Goal: Task Accomplishment & Management: Manage account settings

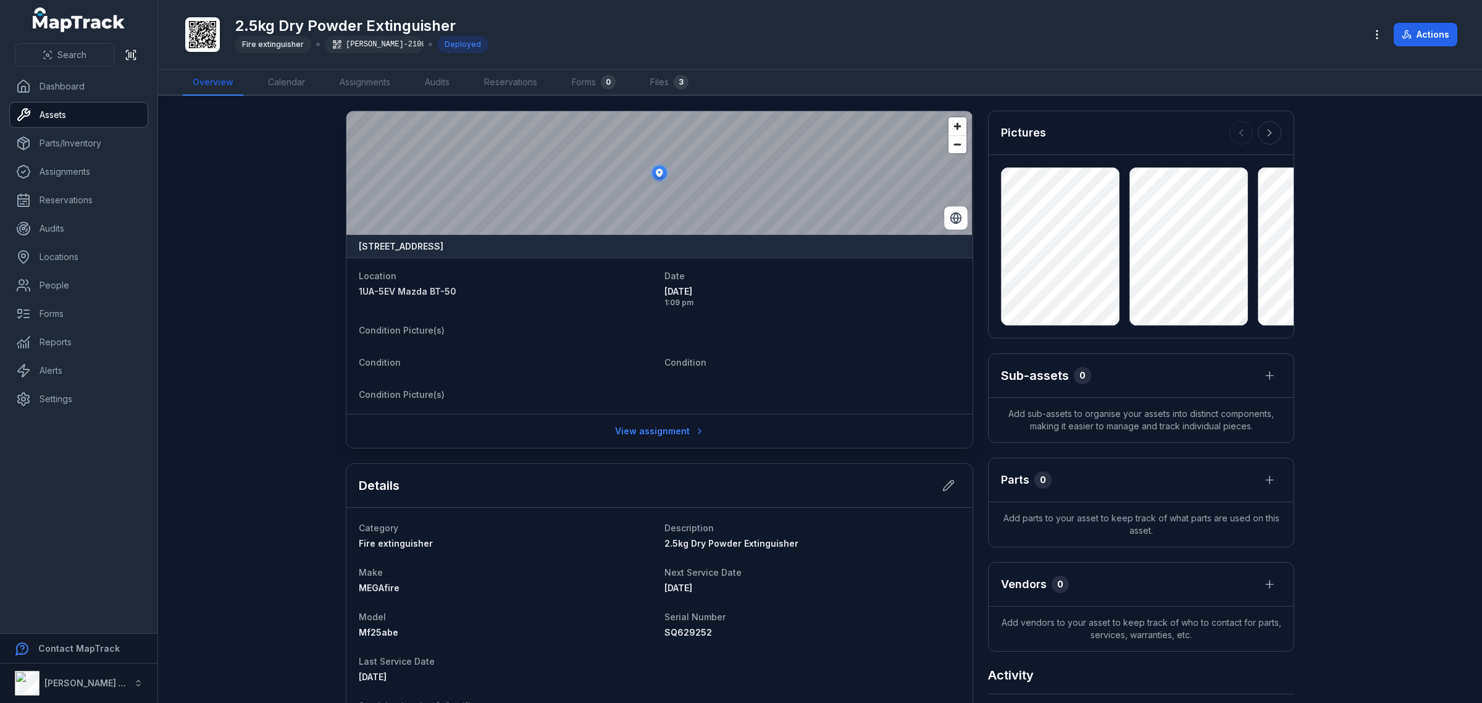
drag, startPoint x: 69, startPoint y: 115, endPoint x: 193, endPoint y: 195, distance: 147.2
click at [68, 115] on link "Assets" at bounding box center [79, 115] width 138 height 25
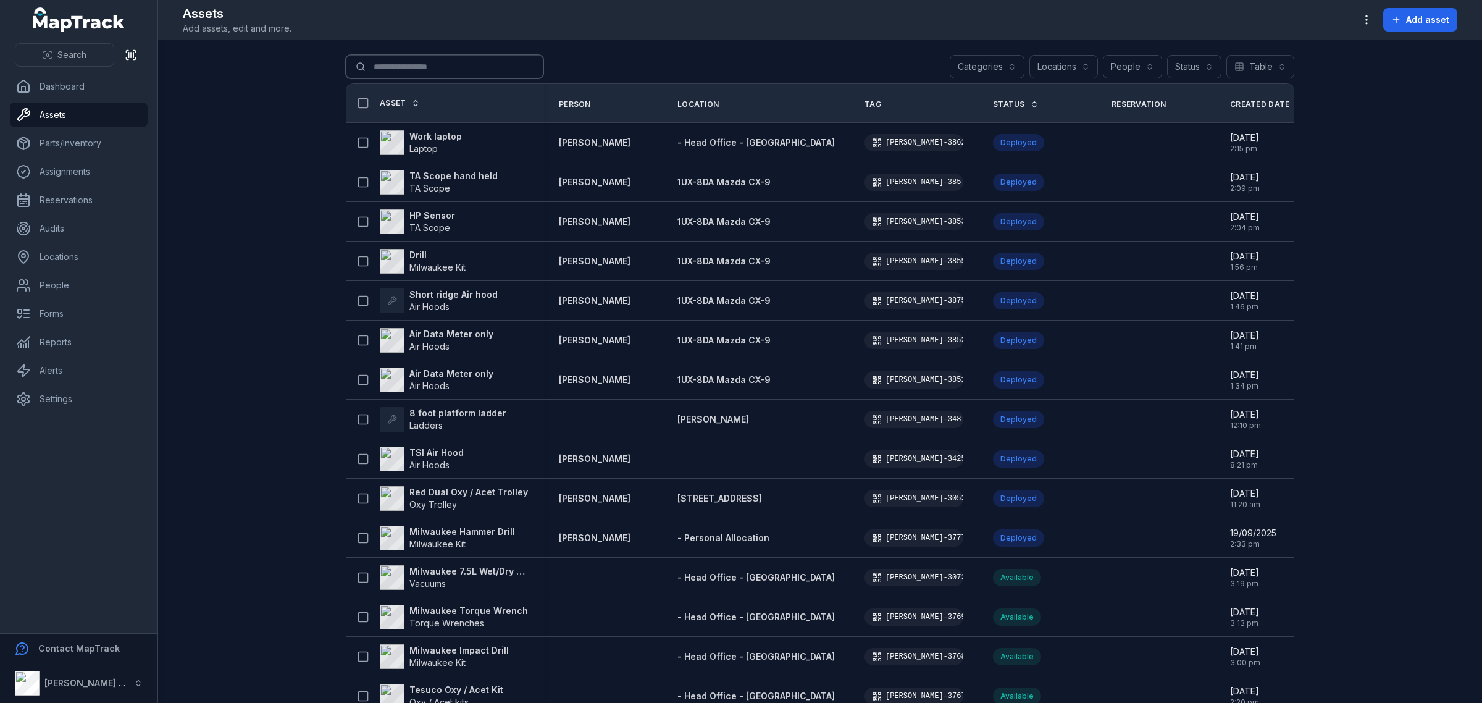
click at [440, 64] on input "Search for assets" at bounding box center [445, 66] width 198 height 23
type input "***"
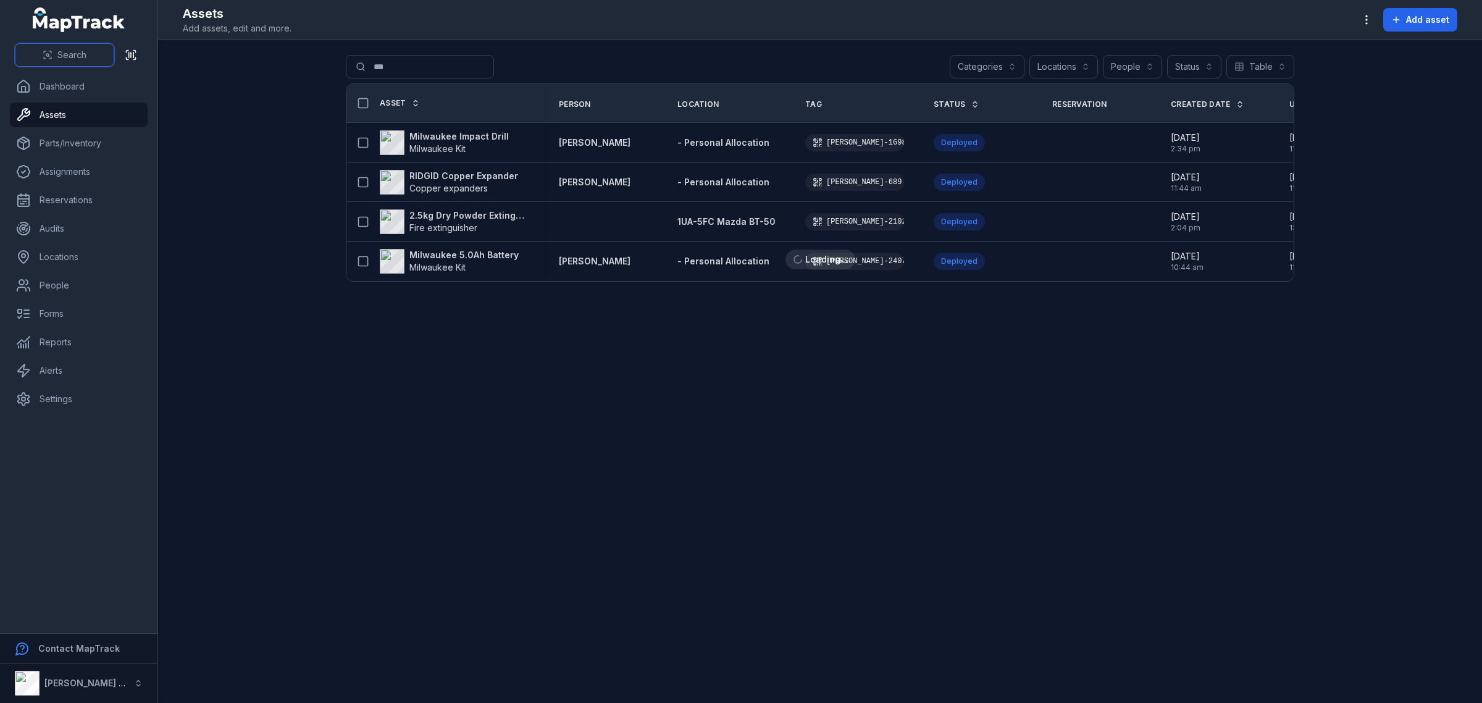
click at [35, 61] on button "Search" at bounding box center [64, 54] width 99 height 23
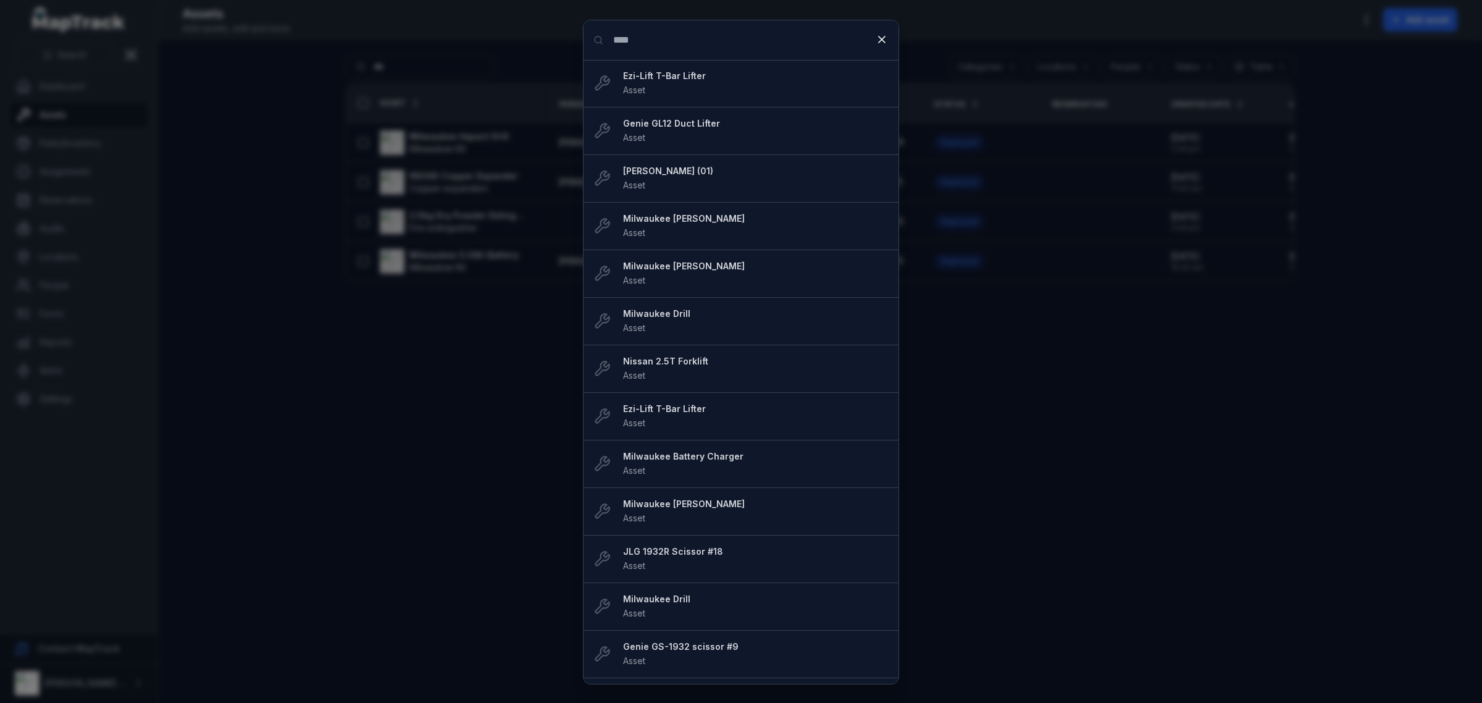
click at [702, 45] on input "****" at bounding box center [741, 40] width 315 height 40
type input "***"
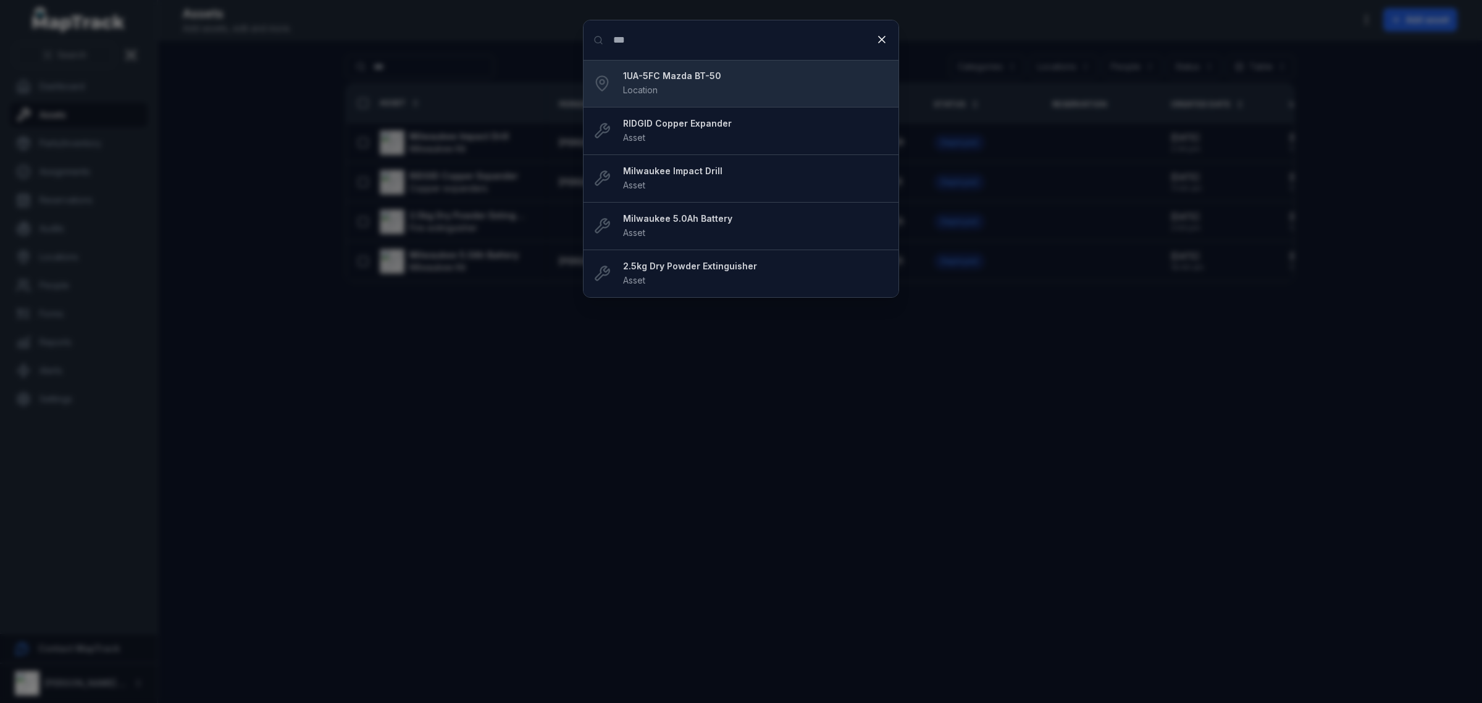
click at [702, 85] on div "1UA-5FC Mazda BT-50 Location" at bounding box center [756, 83] width 266 height 27
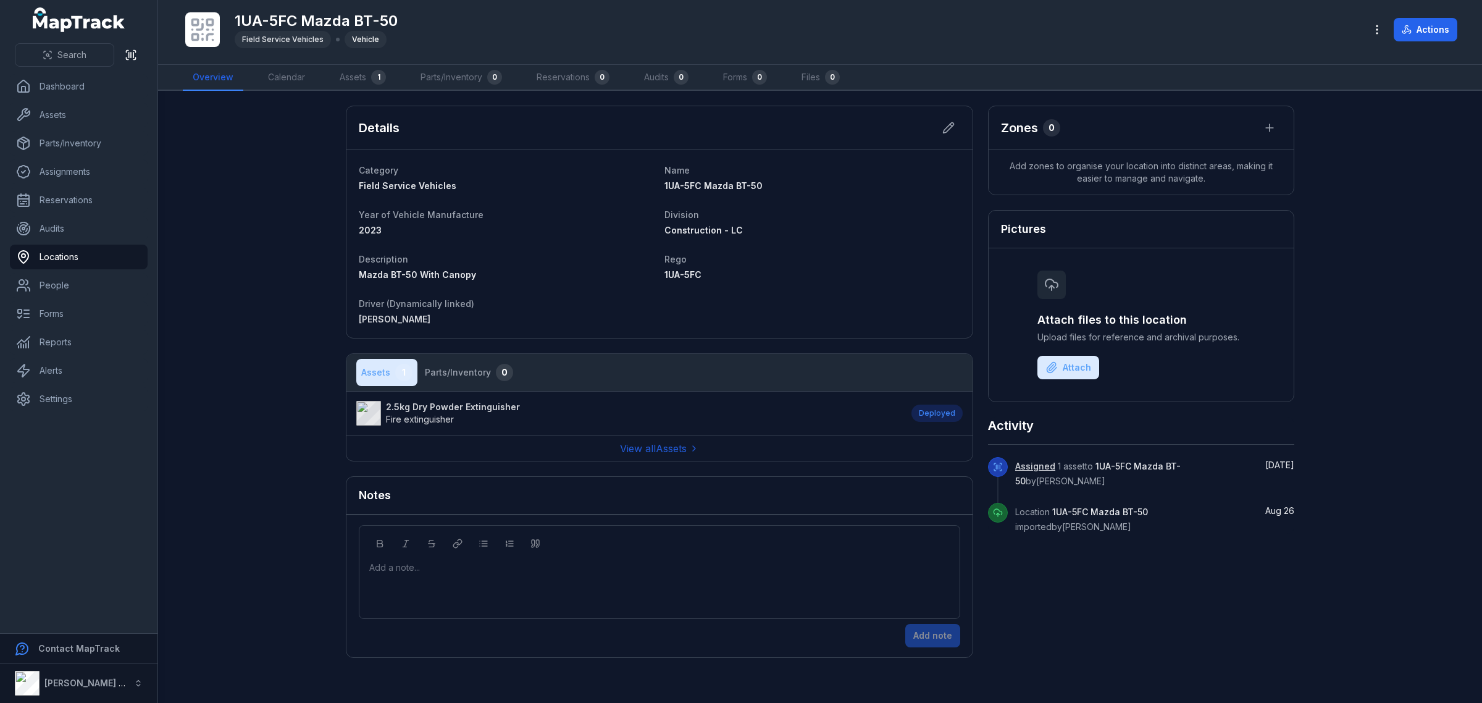
click at [395, 406] on strong "2.5kg Dry Powder Extinguisher" at bounding box center [453, 407] width 134 height 12
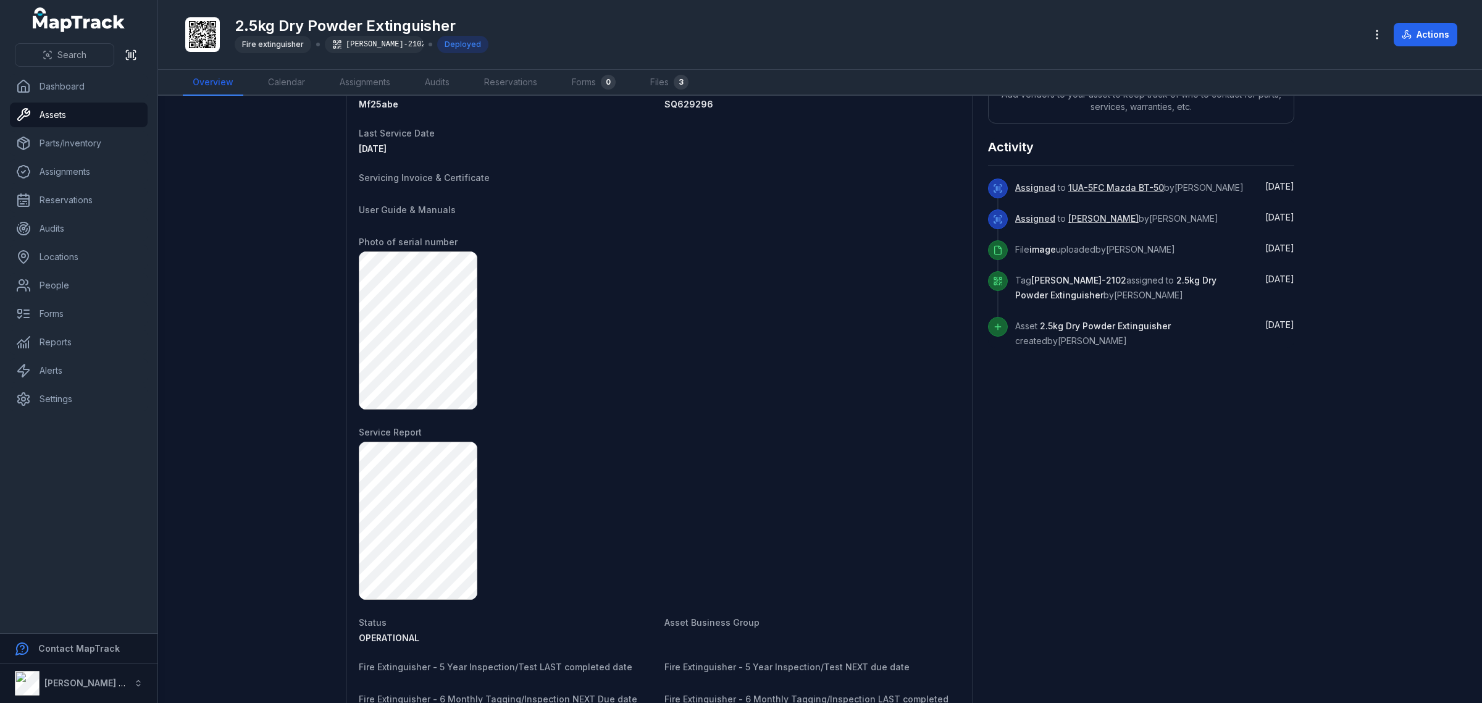
scroll to position [374, 0]
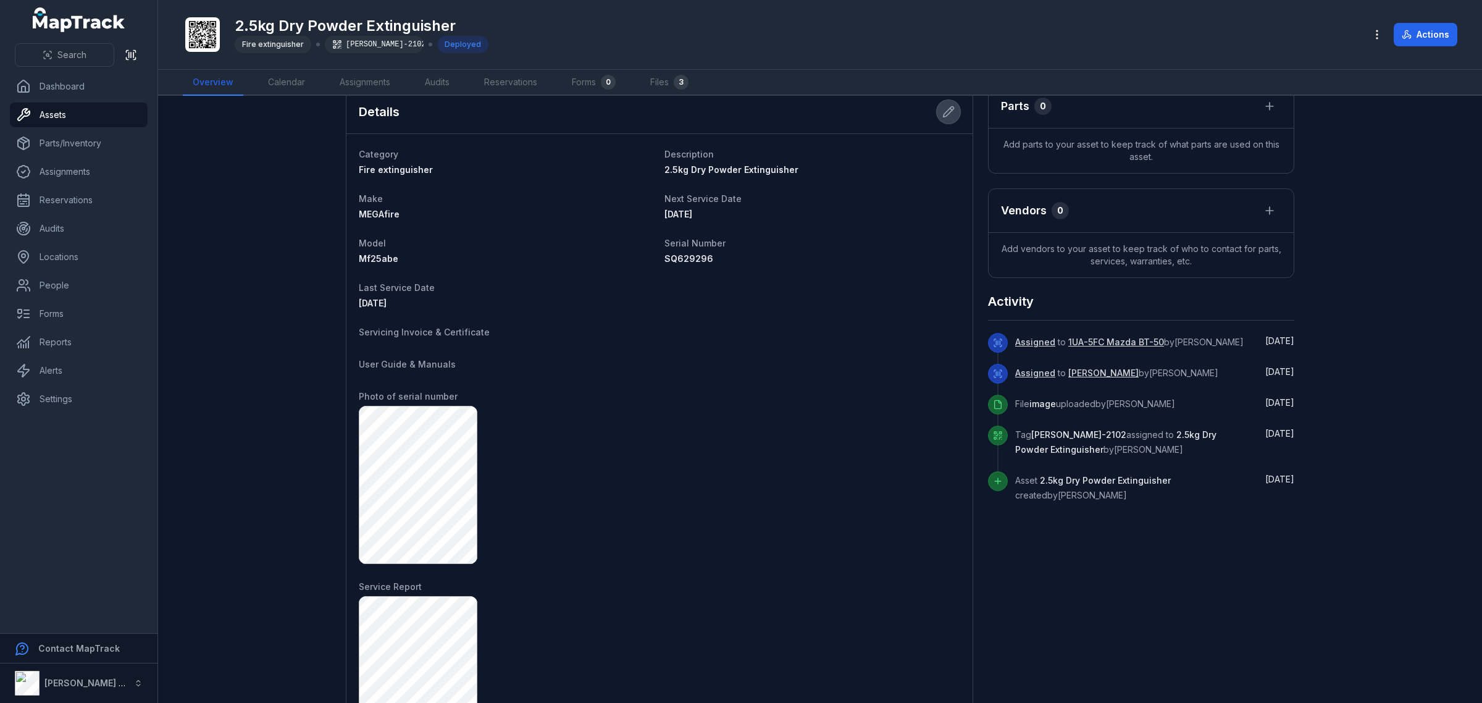
click at [941, 122] on button at bounding box center [948, 111] width 23 height 23
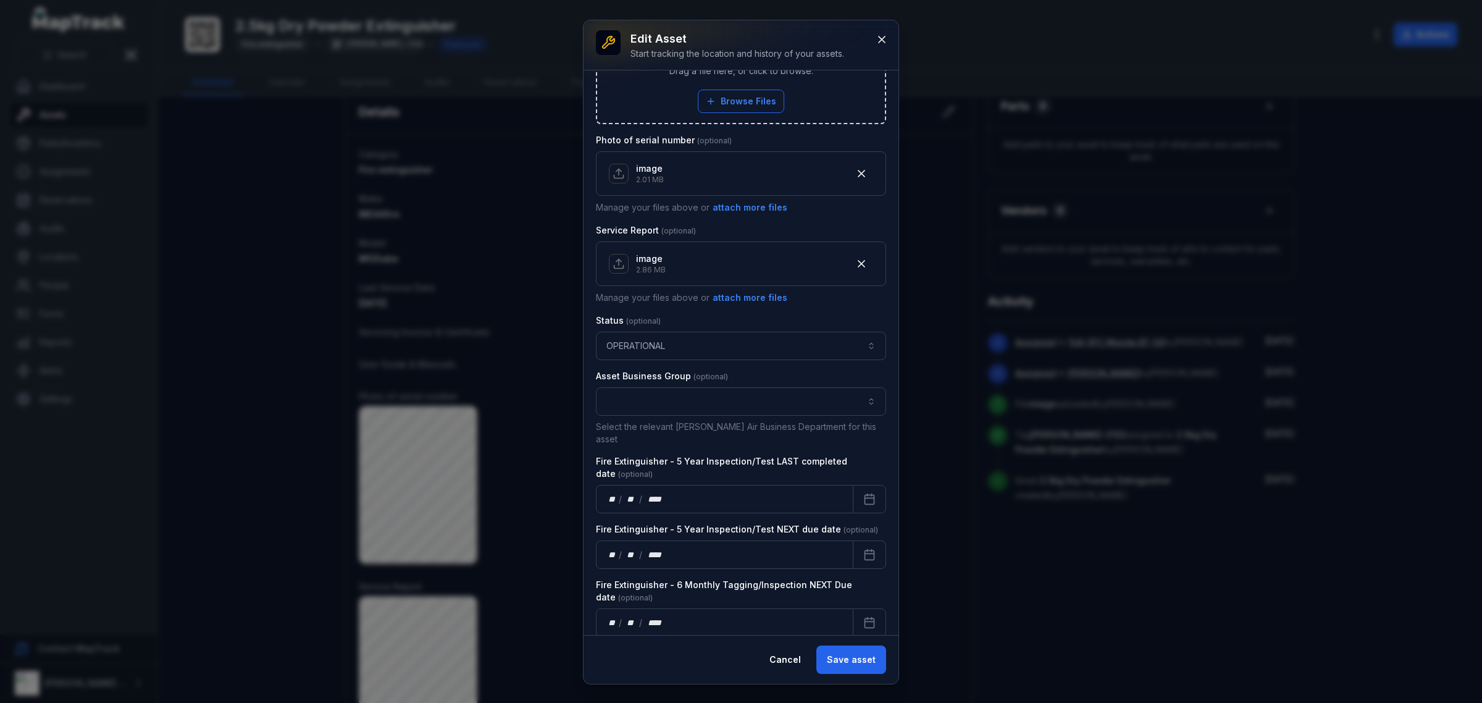
scroll to position [615, 0]
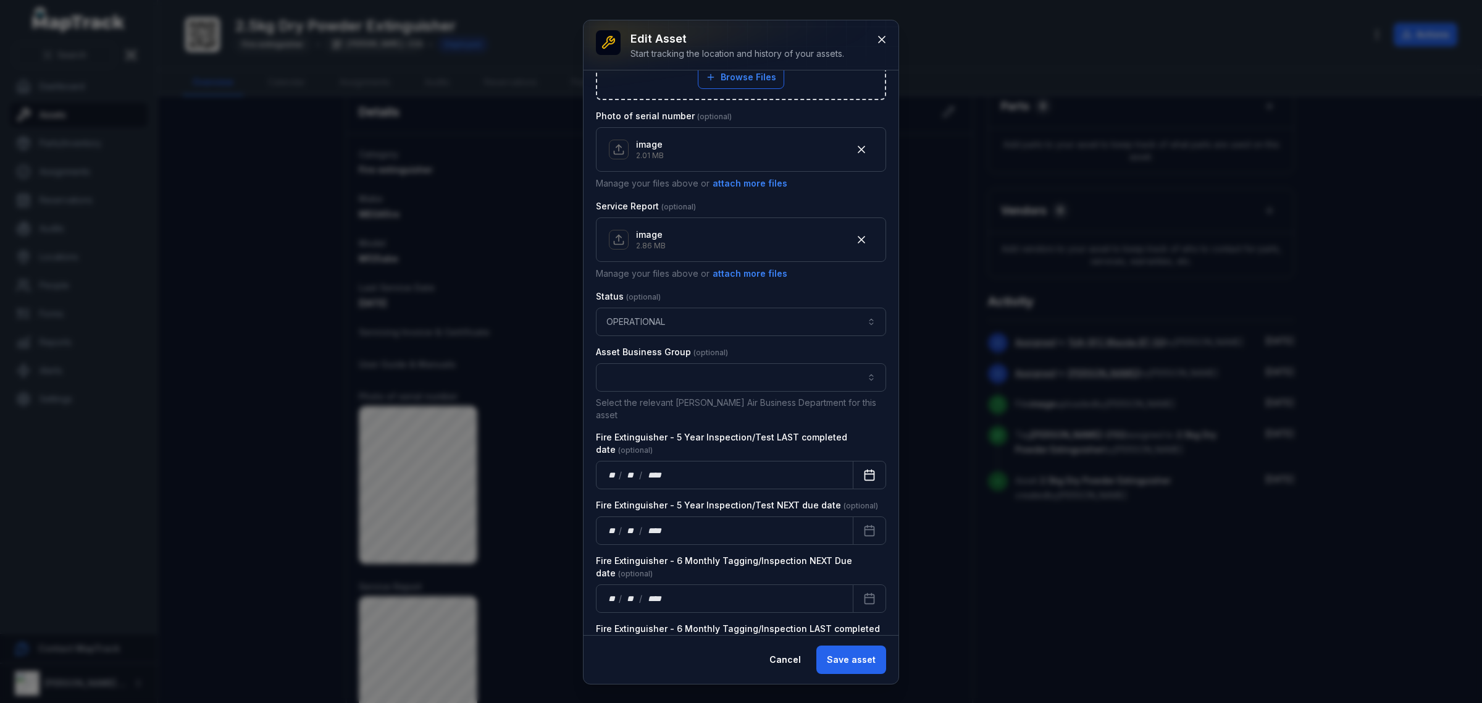
click at [865, 469] on button "Calendar" at bounding box center [869, 475] width 33 height 28
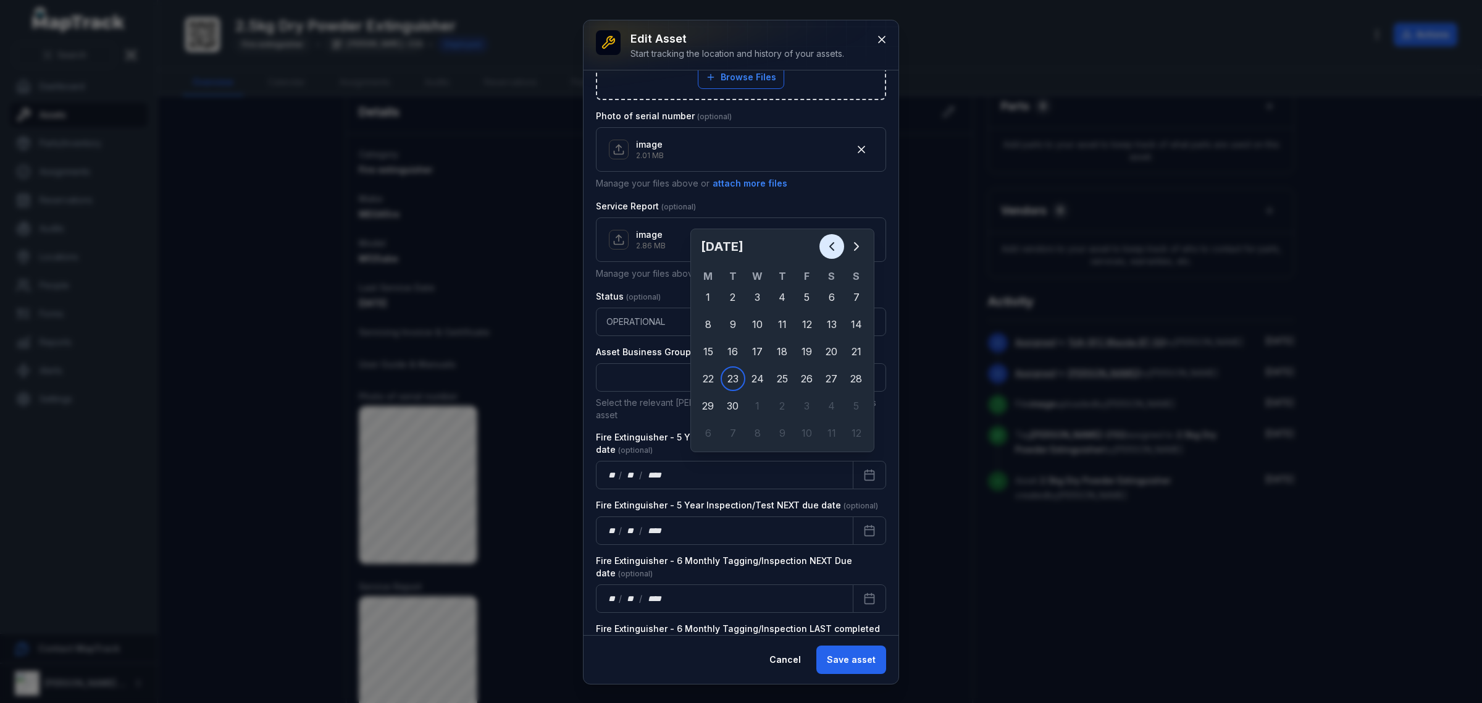
click at [826, 254] on icon "Previous" at bounding box center [832, 246] width 15 height 15
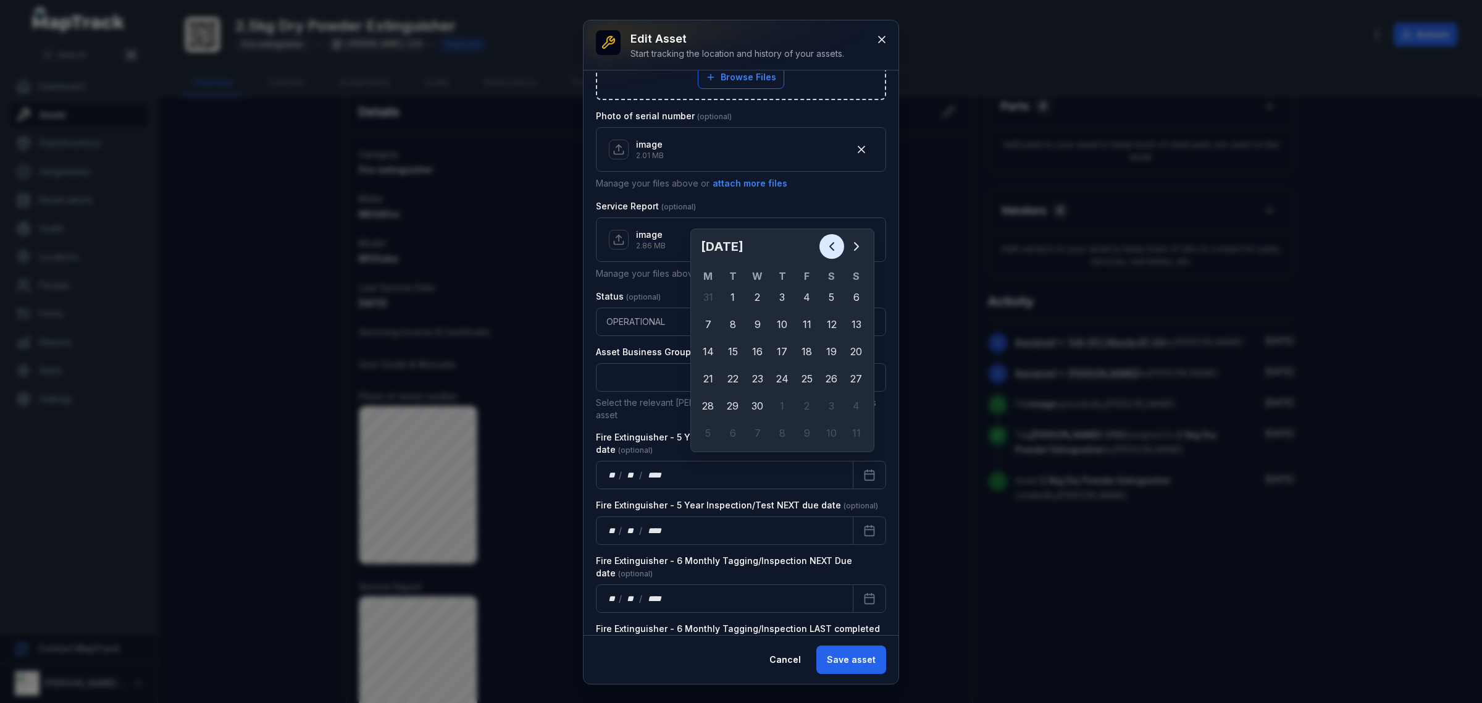
click at [835, 240] on icon "Previous" at bounding box center [832, 246] width 15 height 15
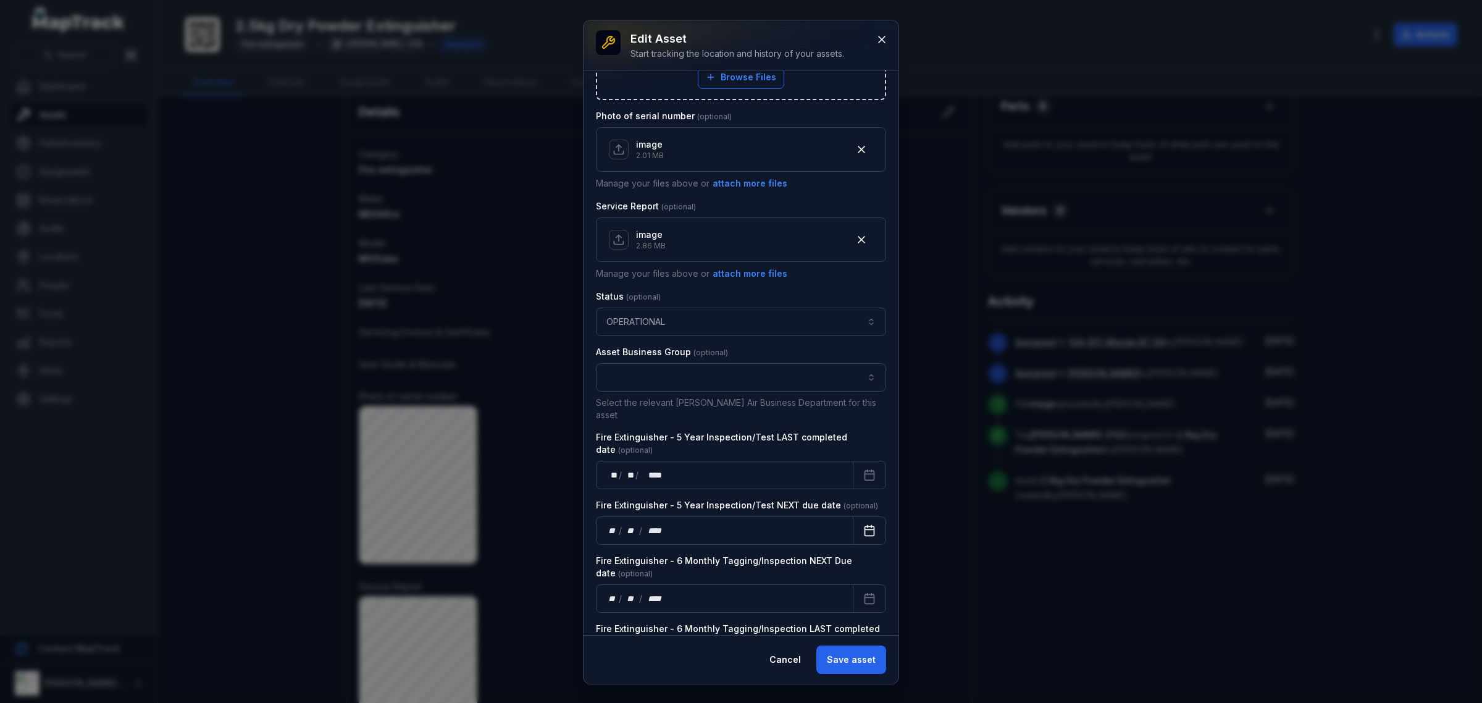
click at [863, 525] on icon "Calendar" at bounding box center [869, 530] width 12 height 12
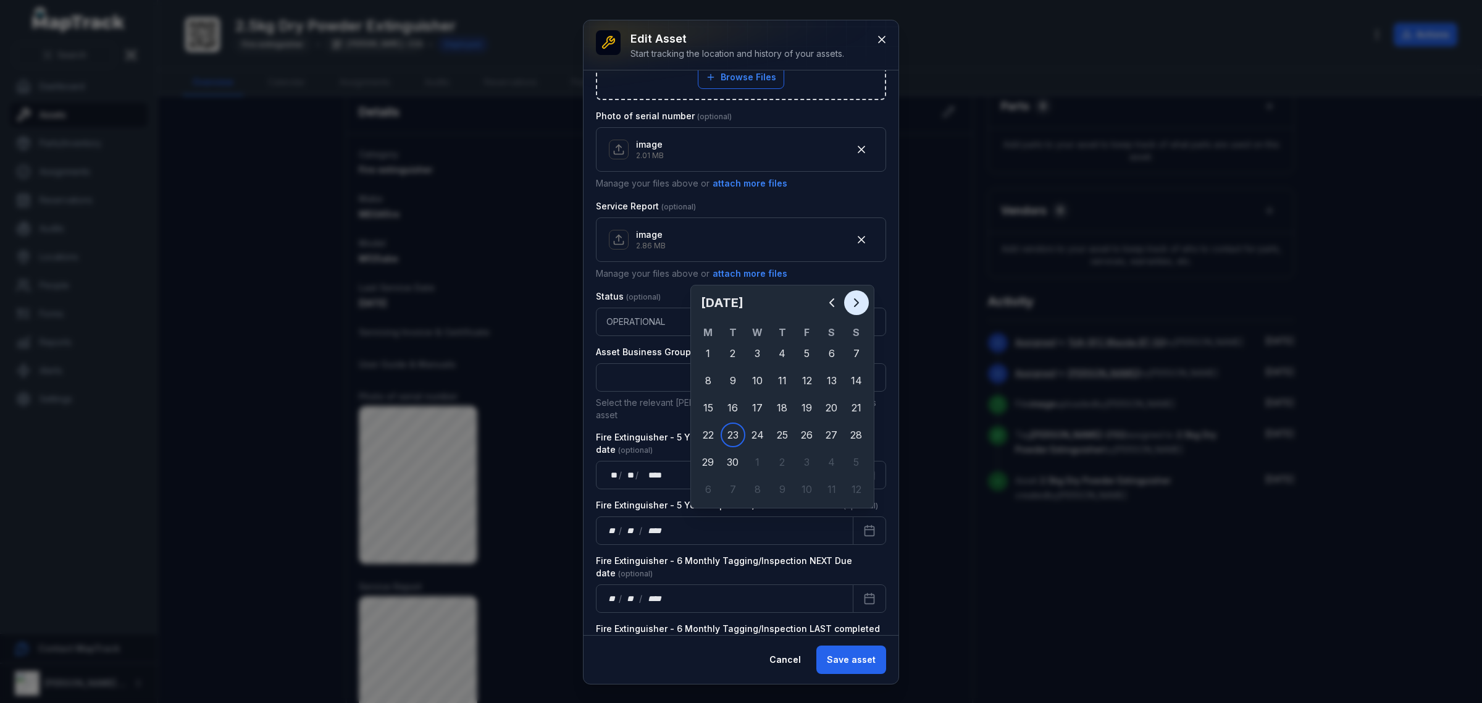
click at [855, 306] on icon "Next" at bounding box center [857, 302] width 4 height 7
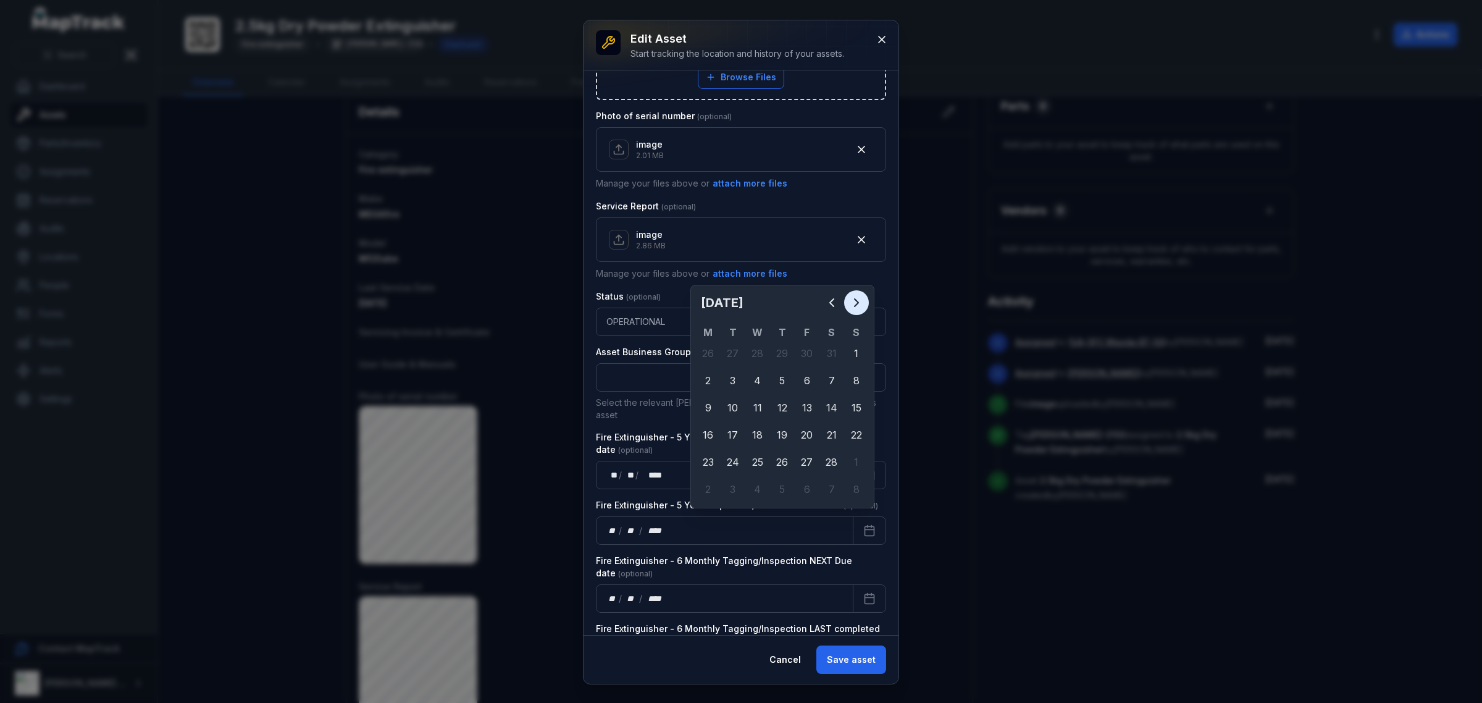
click at [855, 306] on icon "Next" at bounding box center [857, 302] width 4 height 7
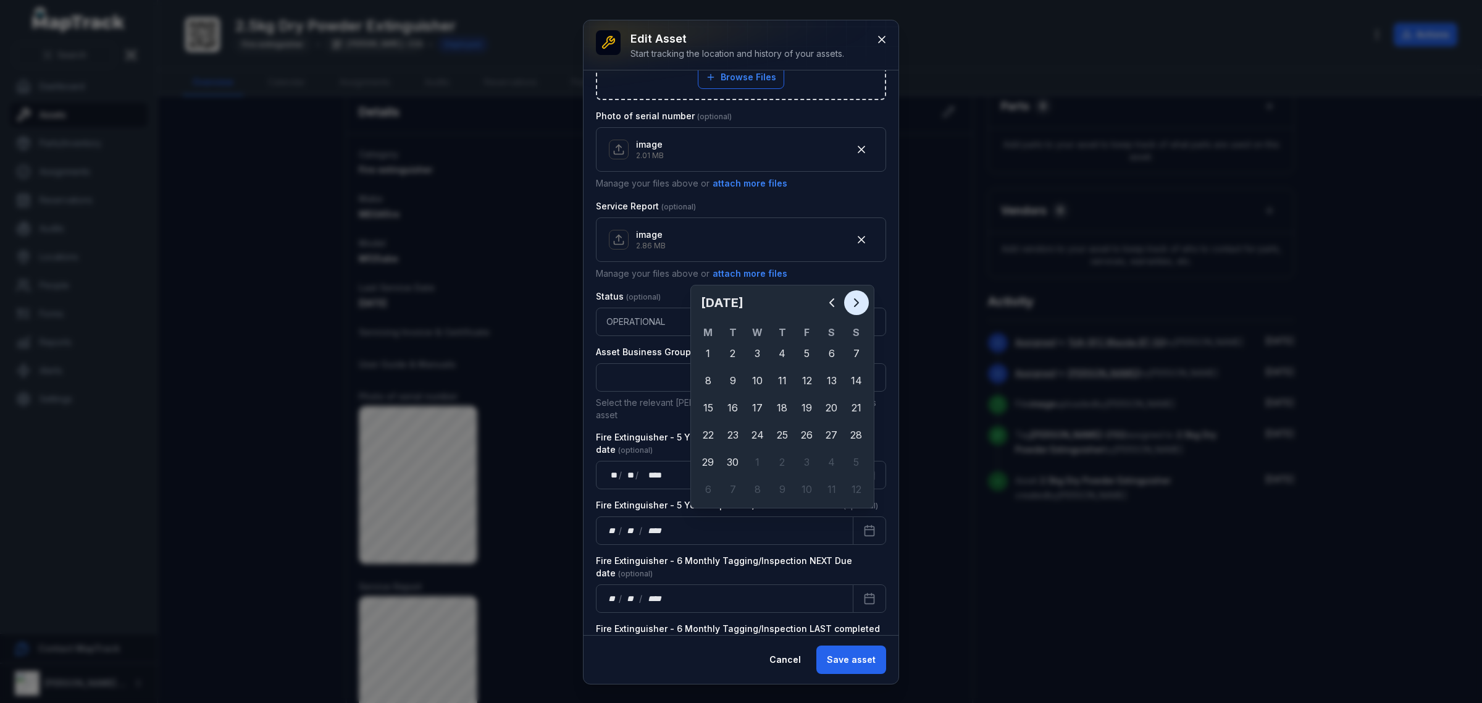
click at [855, 306] on icon "Next" at bounding box center [857, 302] width 4 height 7
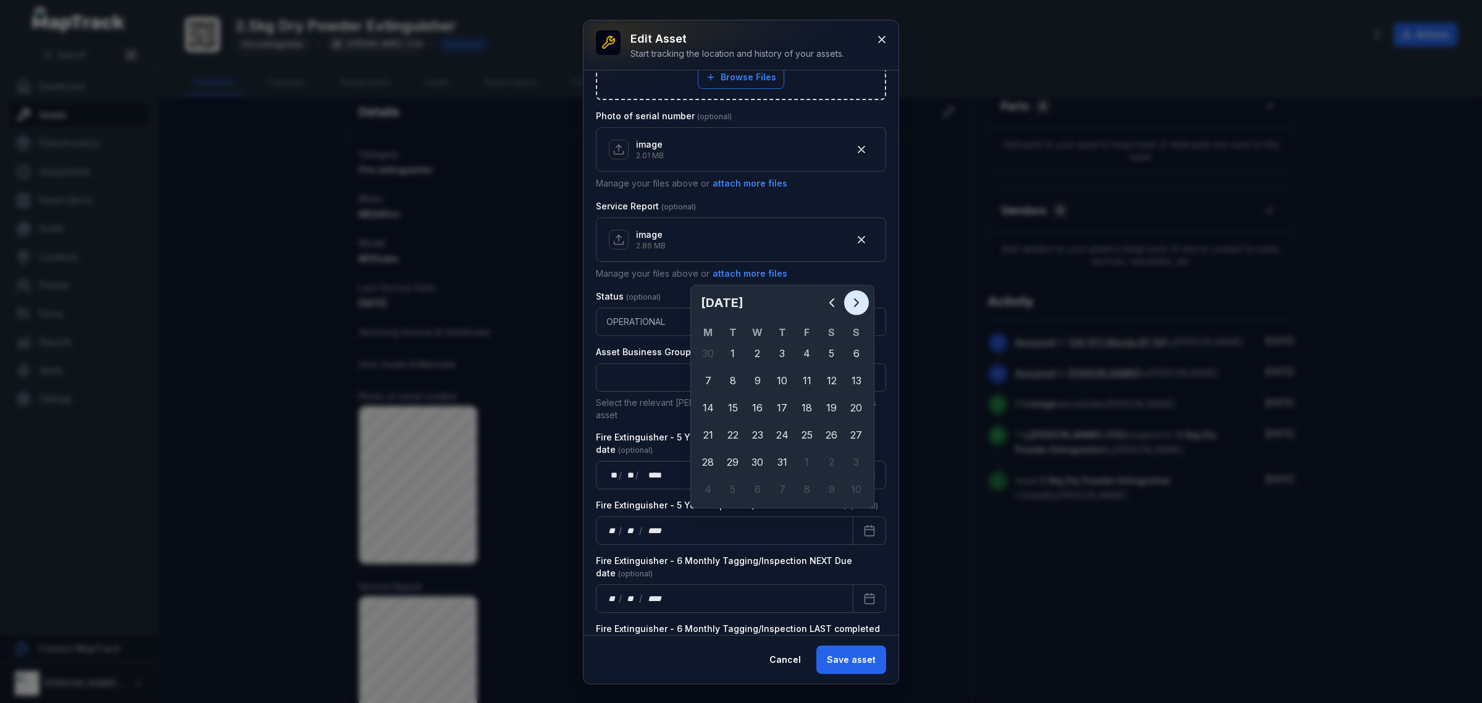
click at [855, 306] on icon "Next" at bounding box center [857, 302] width 4 height 7
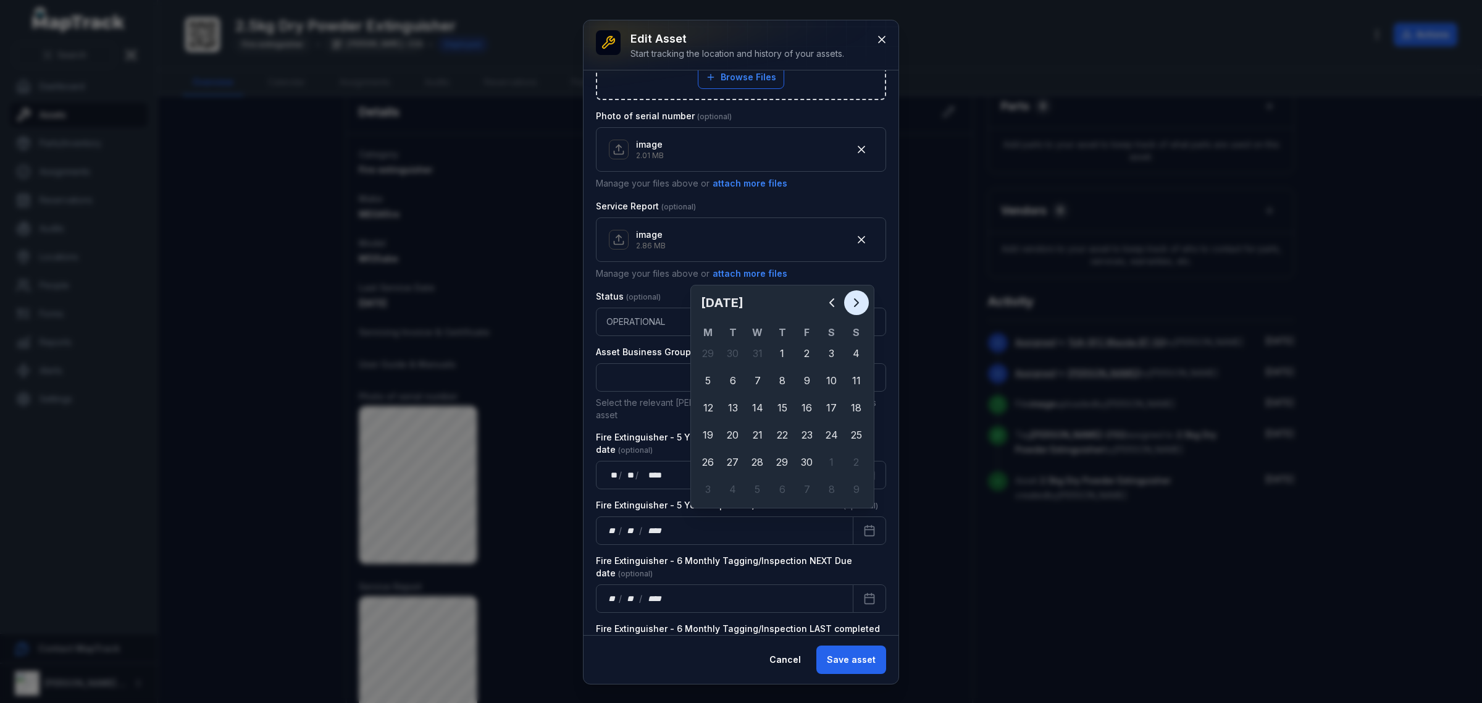
click at [855, 306] on icon "Next" at bounding box center [857, 302] width 4 height 7
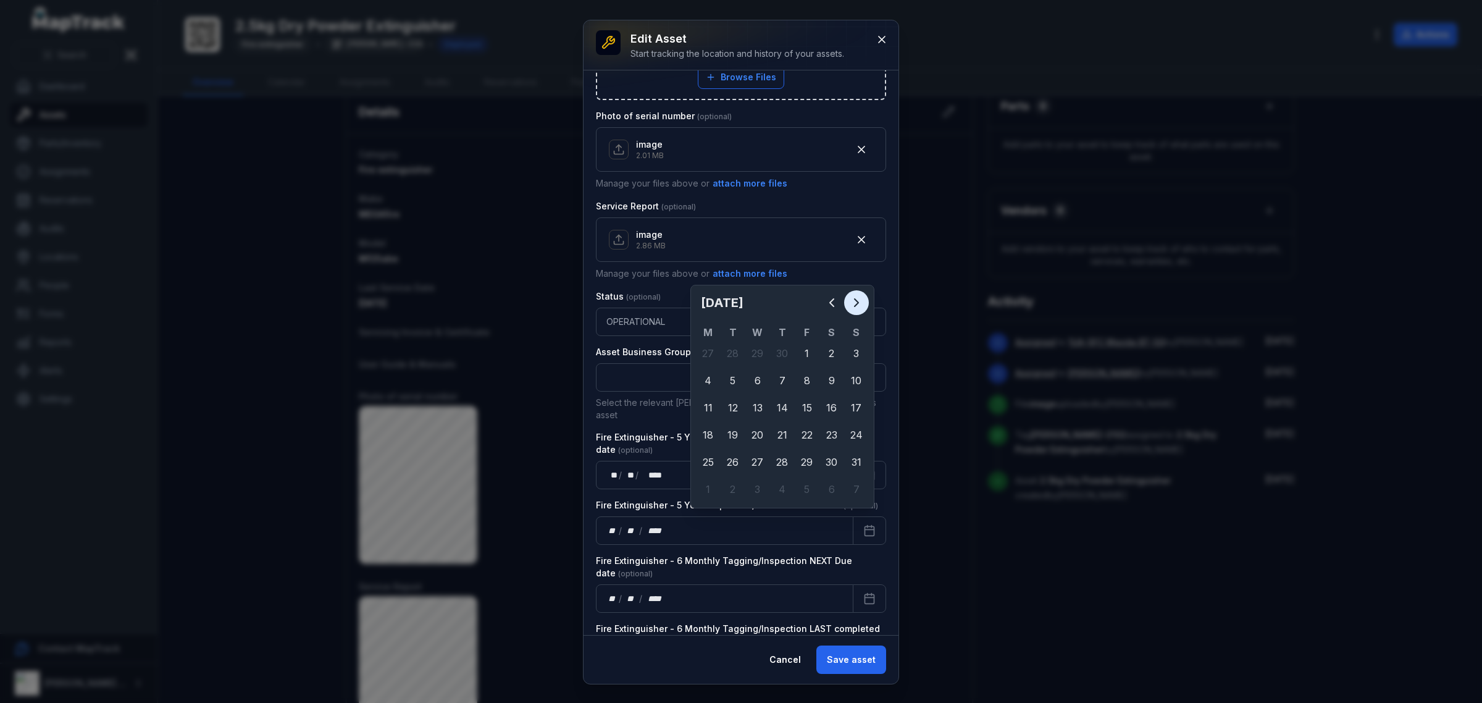
click at [855, 306] on icon "Next" at bounding box center [857, 302] width 4 height 7
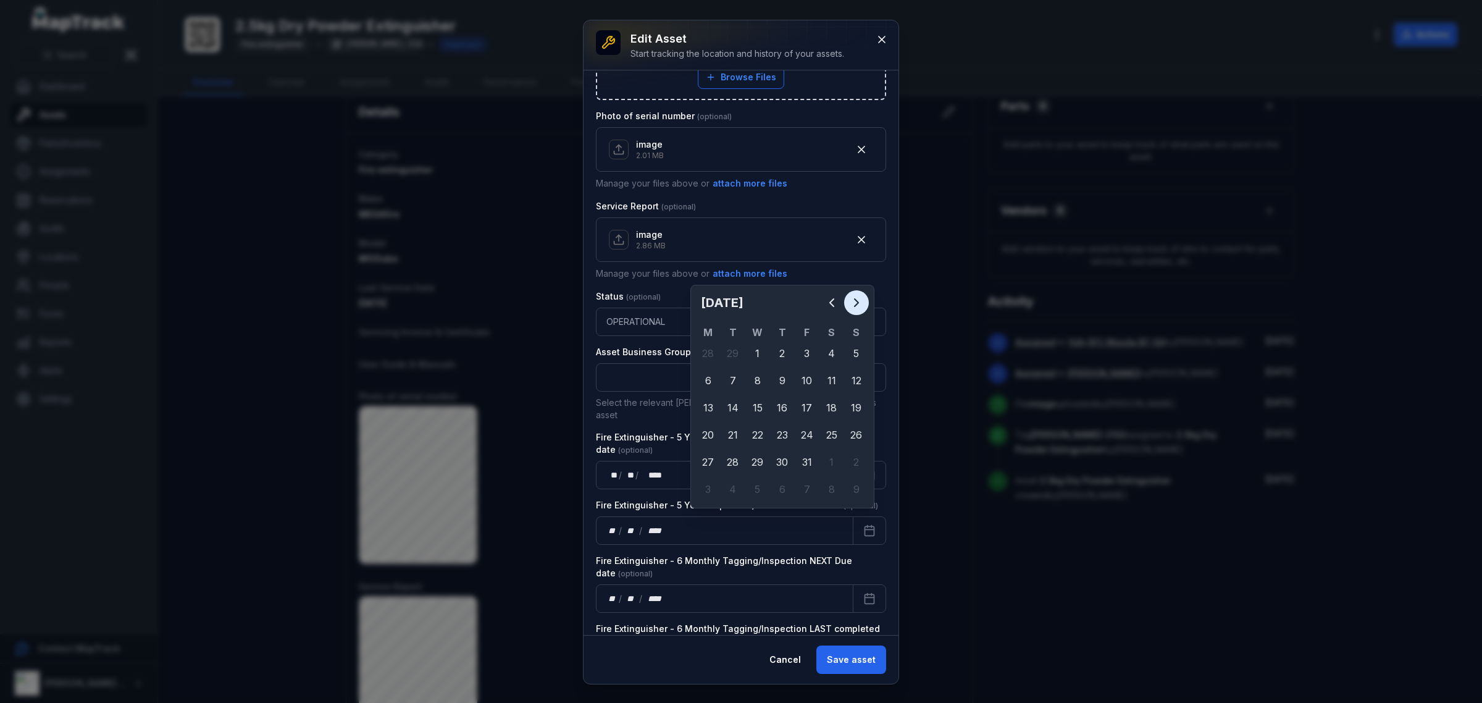
click at [855, 306] on icon "Next" at bounding box center [857, 302] width 4 height 7
click at [840, 306] on button "Previous" at bounding box center [832, 302] width 25 height 25
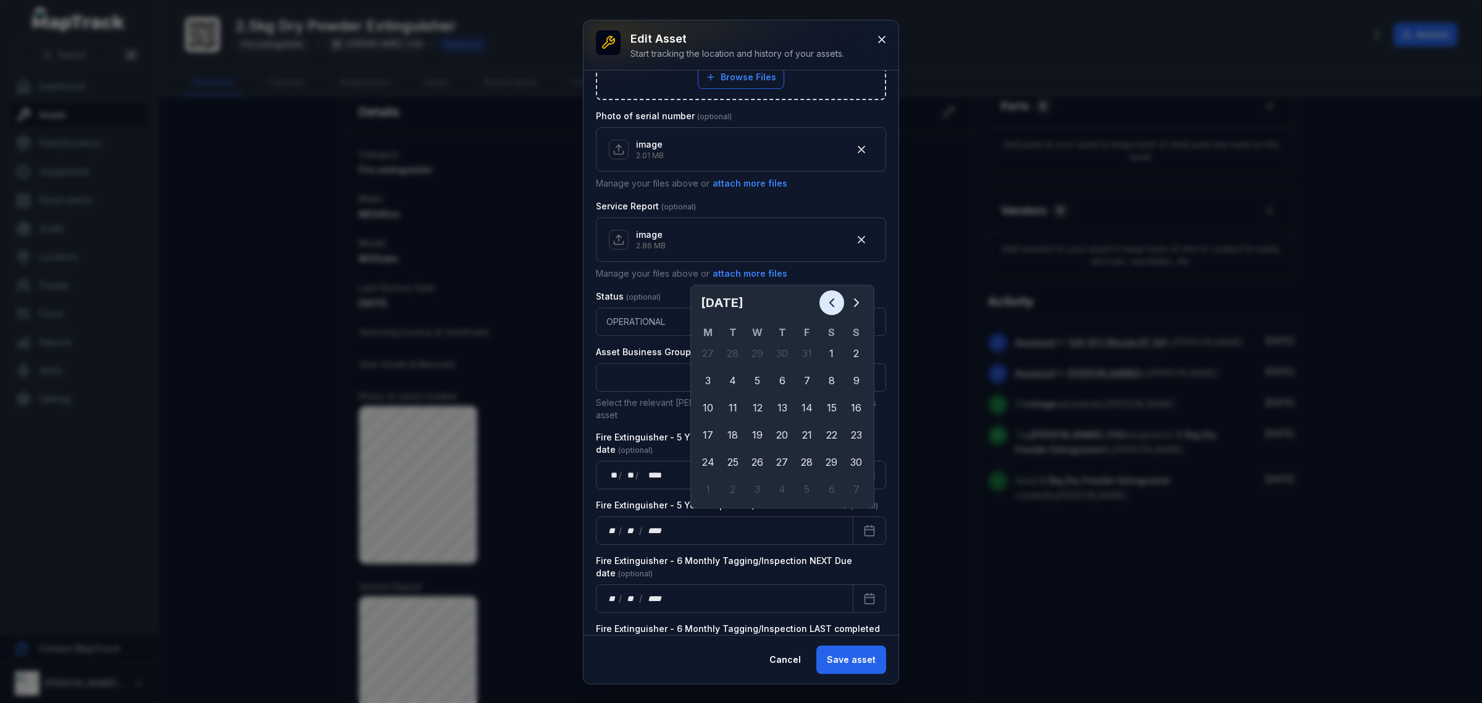
click at [838, 306] on icon "Previous" at bounding box center [832, 302] width 15 height 15
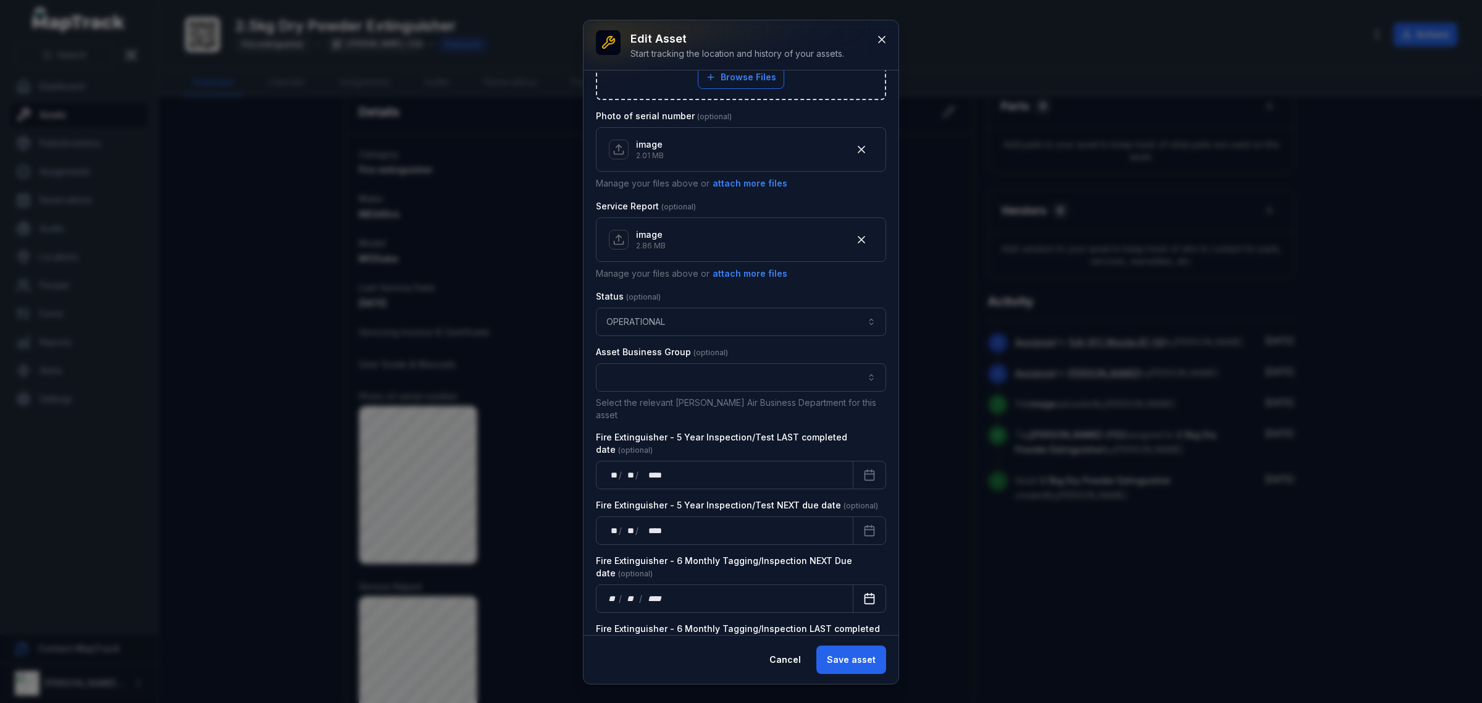
click at [853, 584] on button "Calendar" at bounding box center [869, 598] width 33 height 28
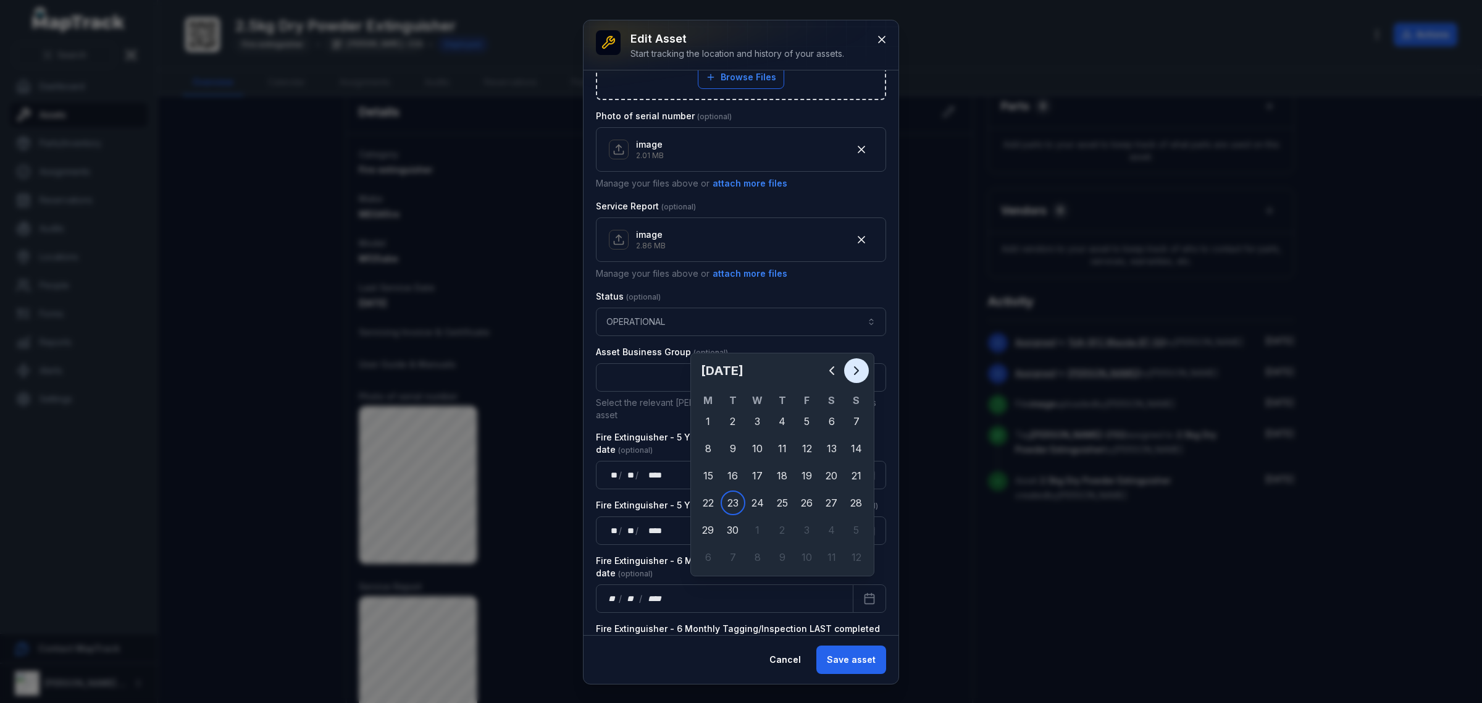
click at [847, 374] on button "Next" at bounding box center [856, 370] width 25 height 25
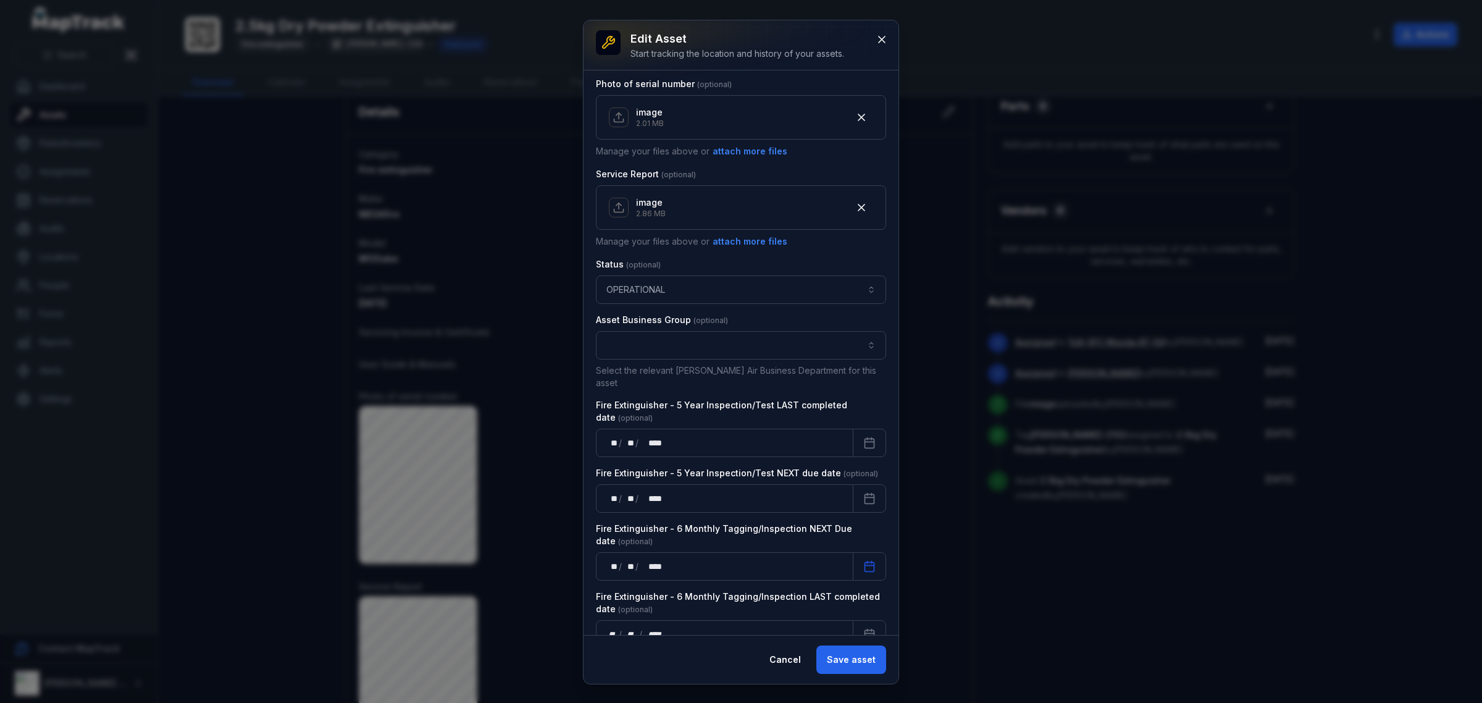
scroll to position [665, 0]
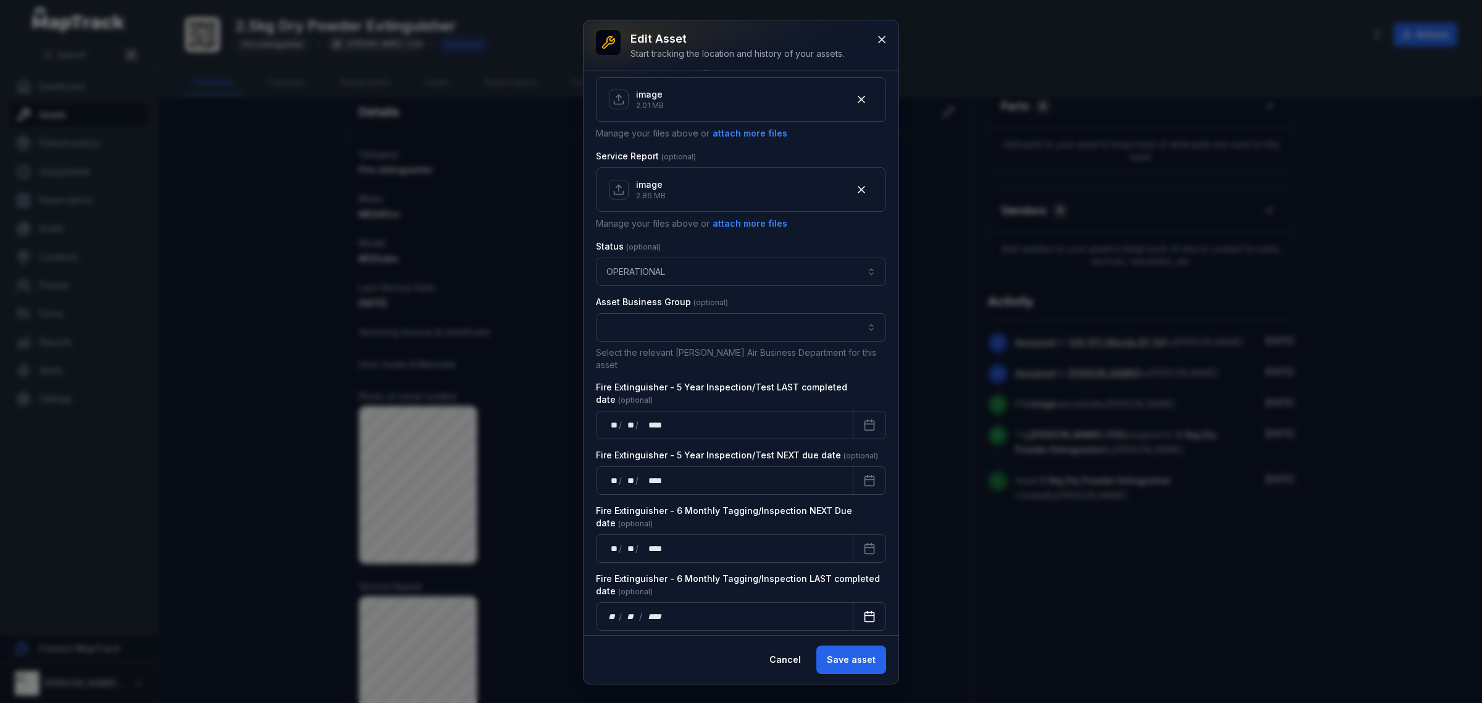
click at [863, 610] on icon "Calendar" at bounding box center [869, 616] width 12 height 12
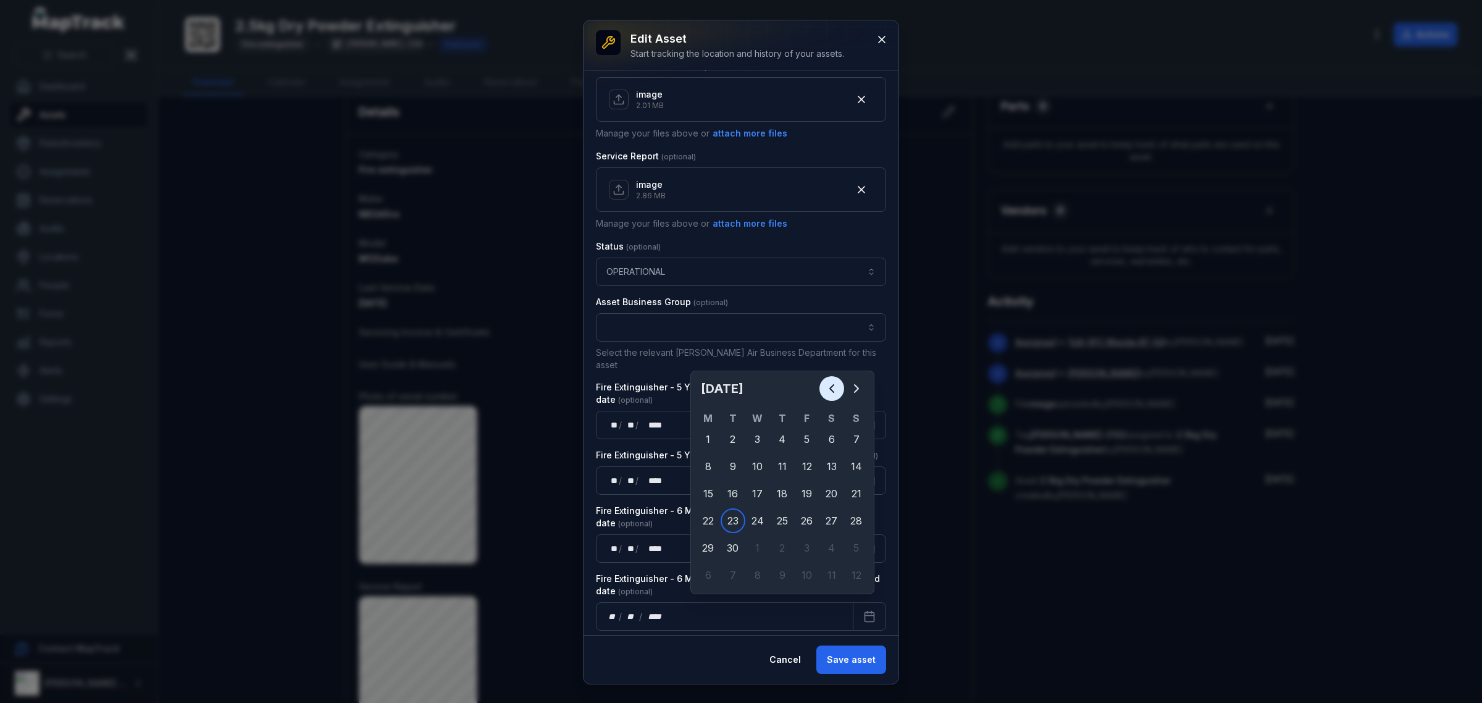
click at [835, 380] on button "Previous" at bounding box center [832, 388] width 25 height 25
click at [825, 394] on icon "Previous" at bounding box center [832, 388] width 15 height 15
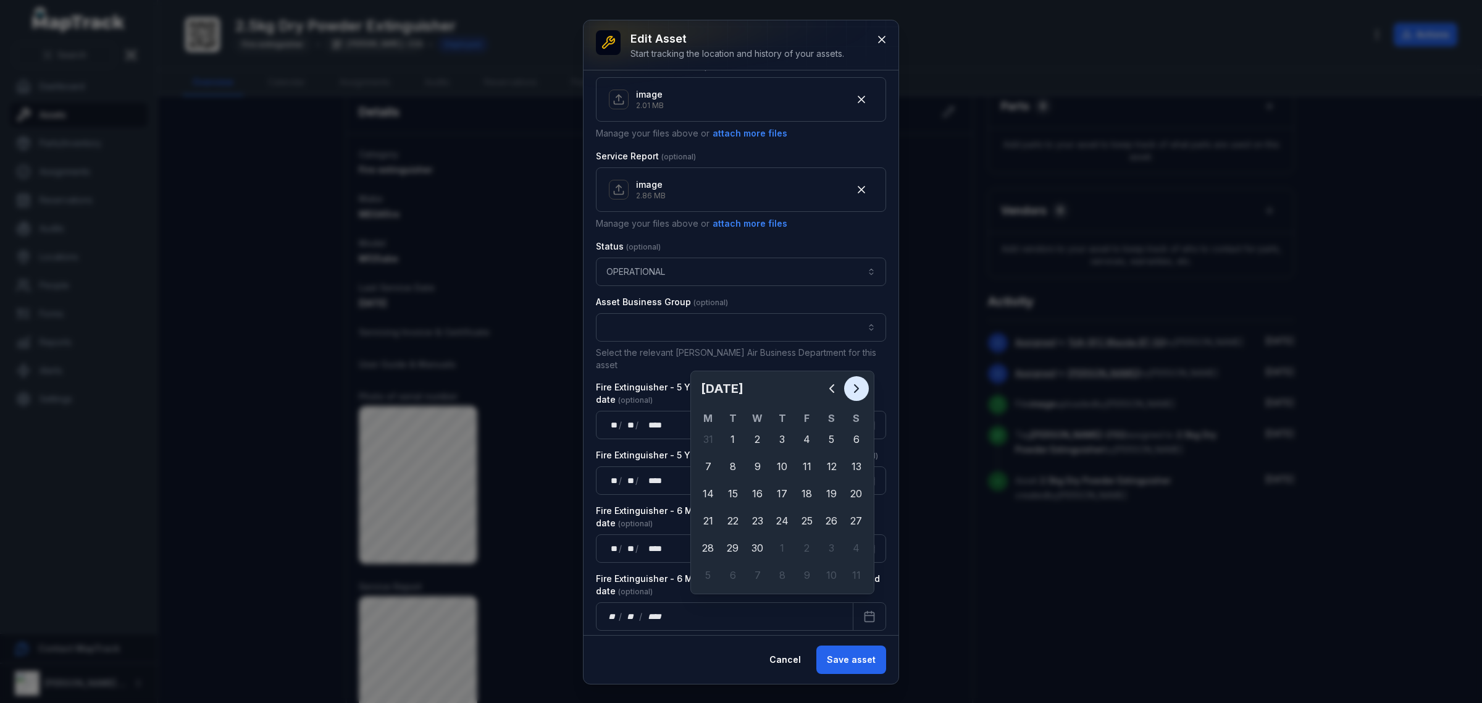
click at [851, 396] on icon "Next" at bounding box center [856, 388] width 15 height 15
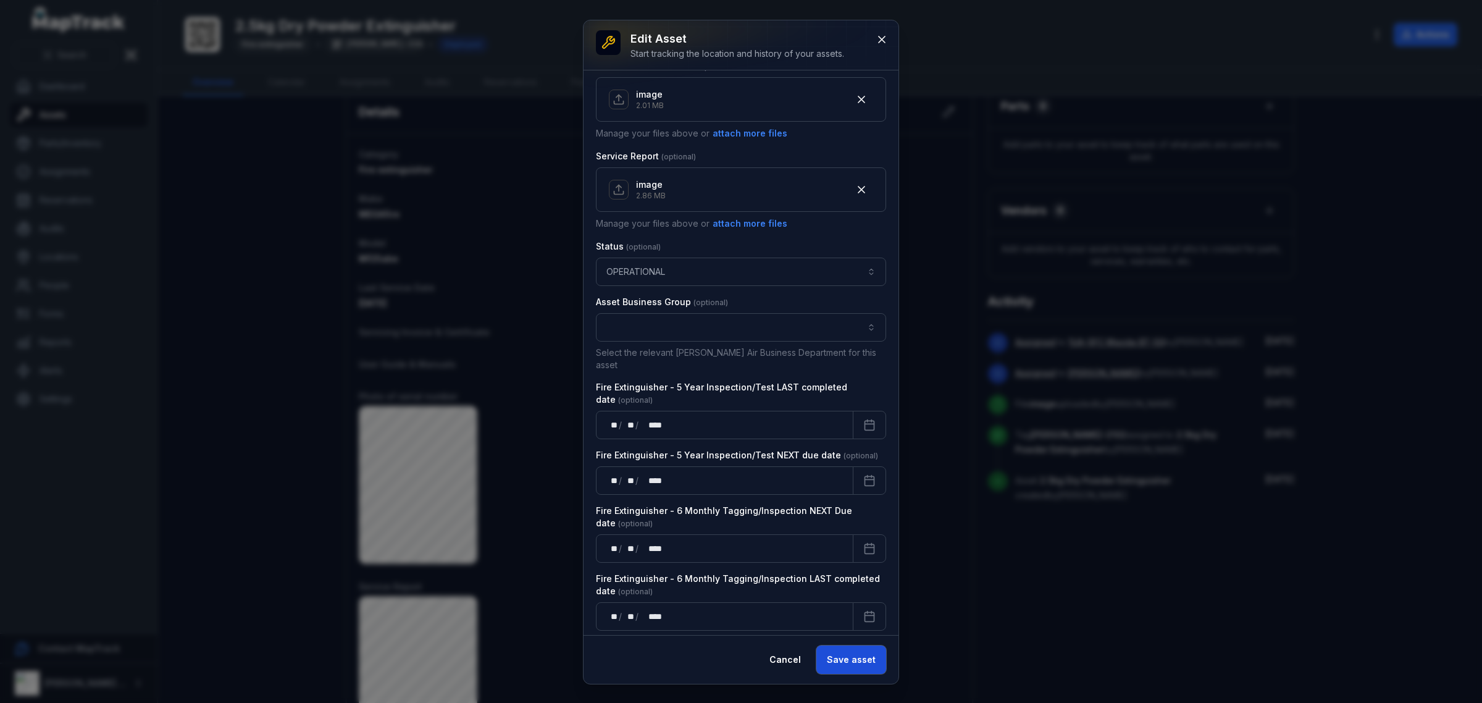
click at [844, 655] on button "Save asset" at bounding box center [852, 659] width 70 height 28
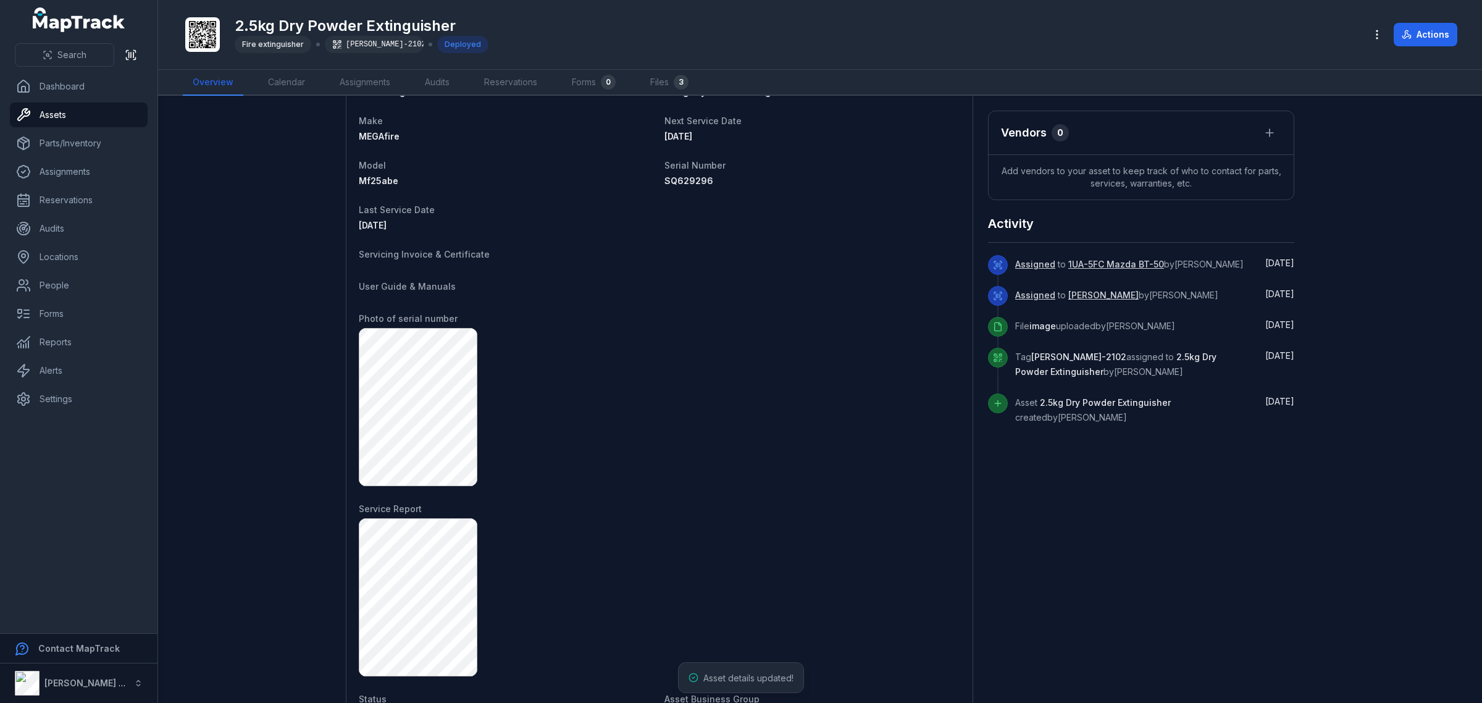
scroll to position [605, 0]
